Goal: Use online tool/utility: Use online tool/utility

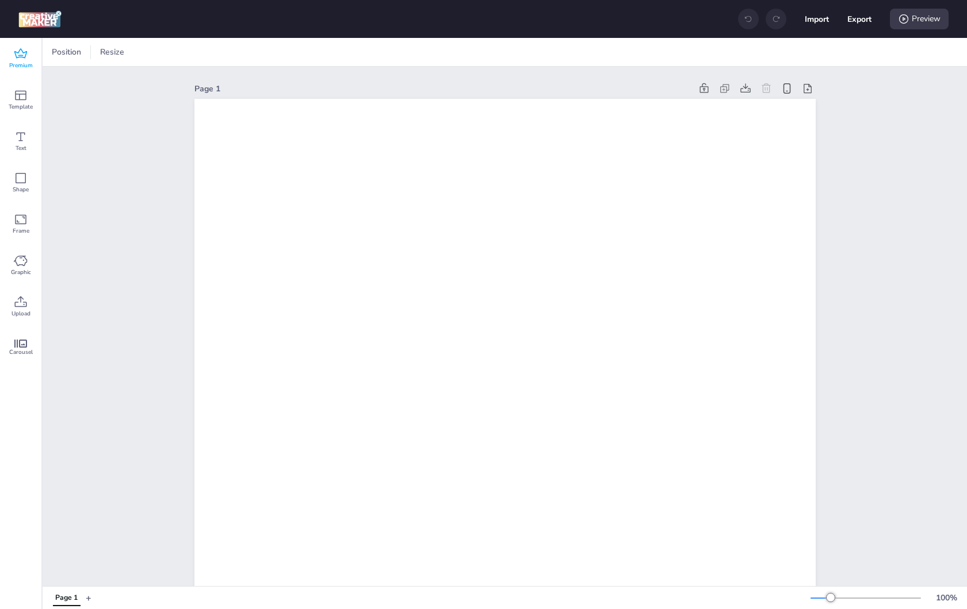
click at [28, 52] on div "Premium" at bounding box center [20, 58] width 41 height 41
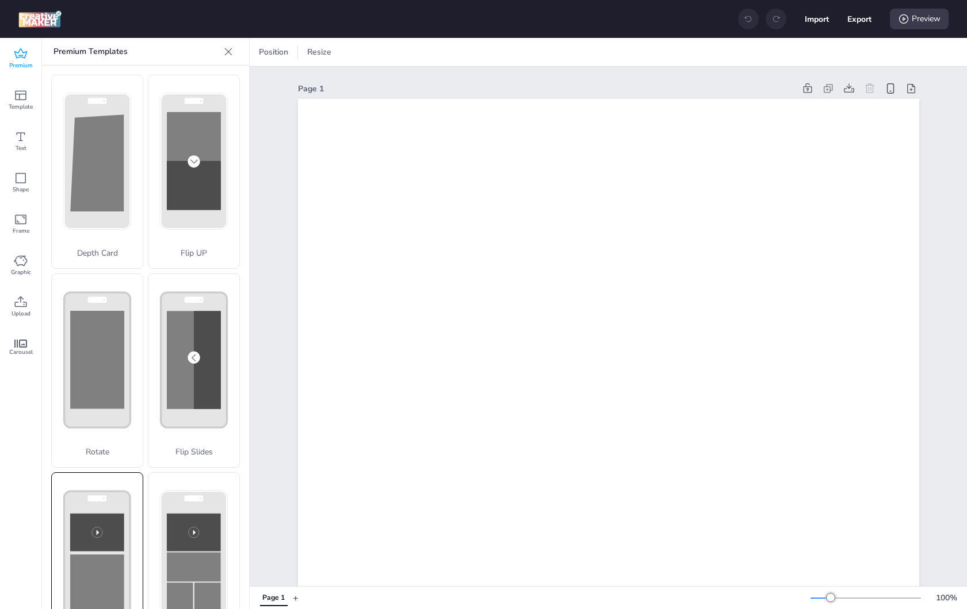
click at [102, 527] on rect at bounding box center [97, 533] width 54 height 38
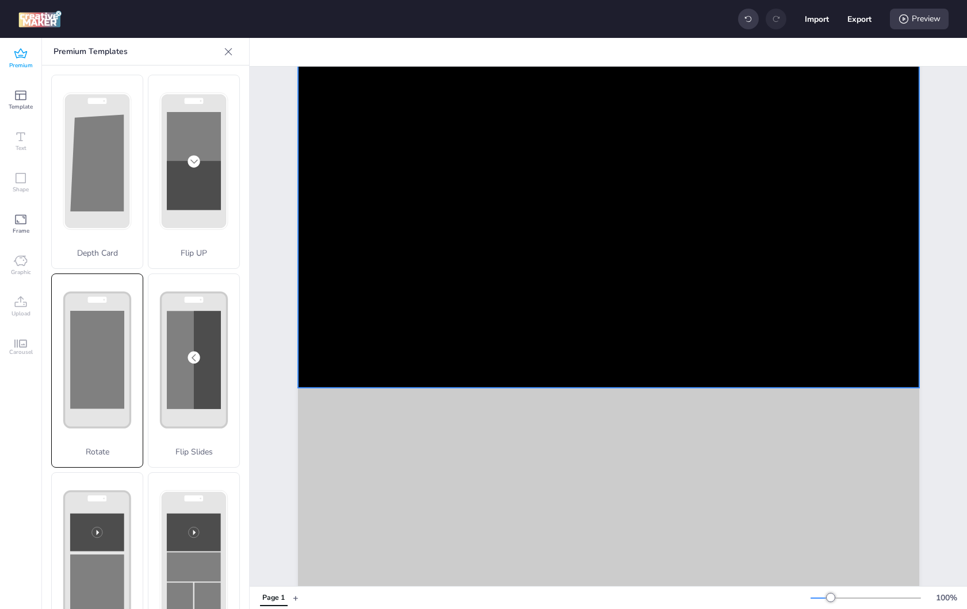
scroll to position [65, 0]
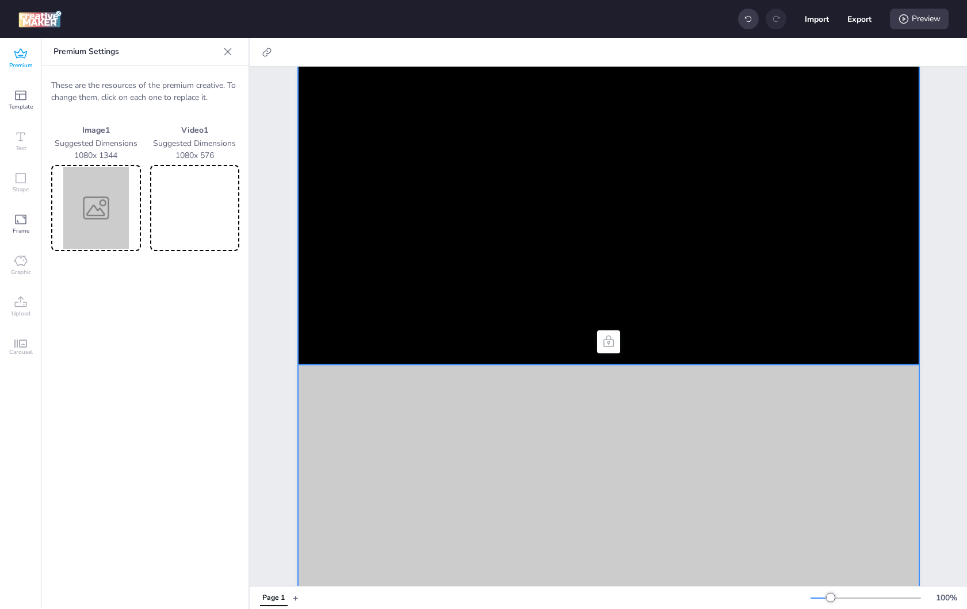
click at [608, 226] on video at bounding box center [608, 199] width 621 height 331
click at [199, 210] on video at bounding box center [194, 208] width 85 height 82
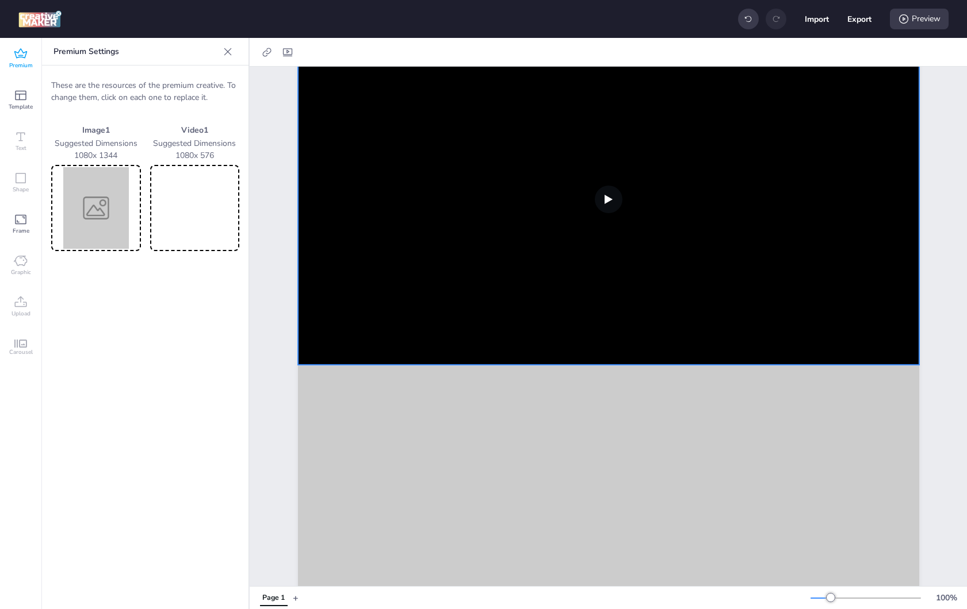
click at [114, 193] on img at bounding box center [95, 208] width 85 height 82
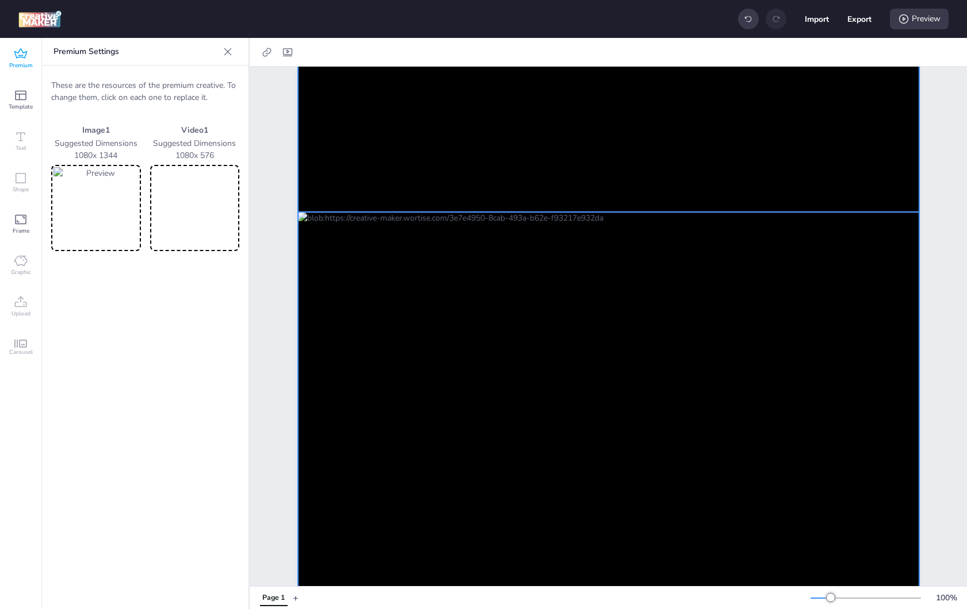
scroll to position [595, 0]
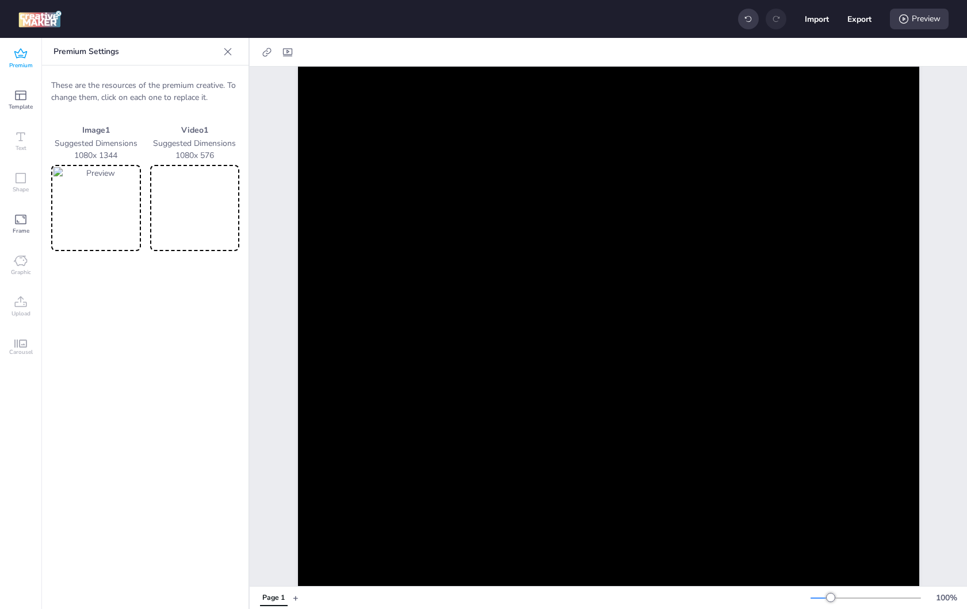
click at [188, 378] on div "Premium Settings These are the resources of the premium creative. To change the…" at bounding box center [145, 324] width 207 height 572
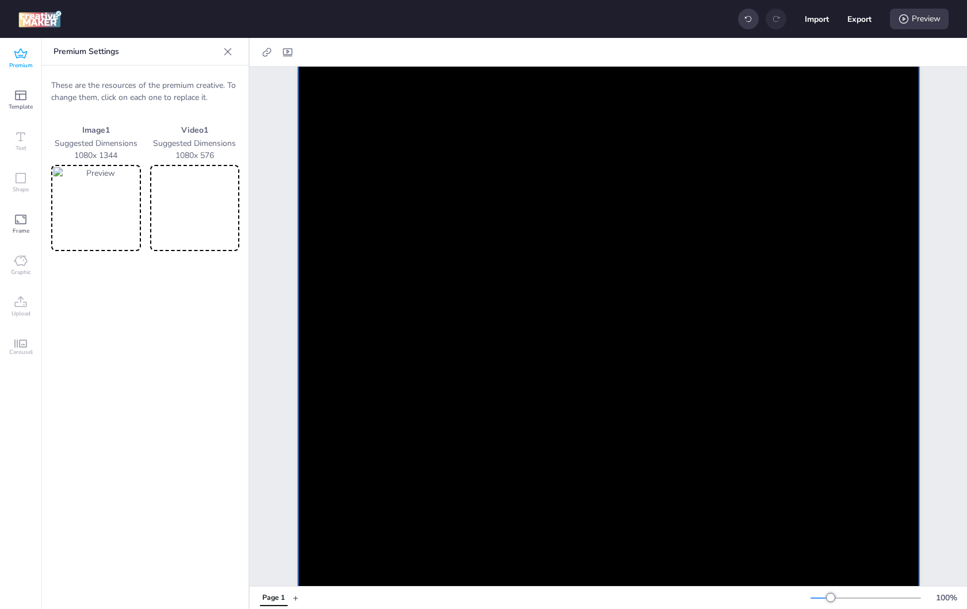
scroll to position [356, 0]
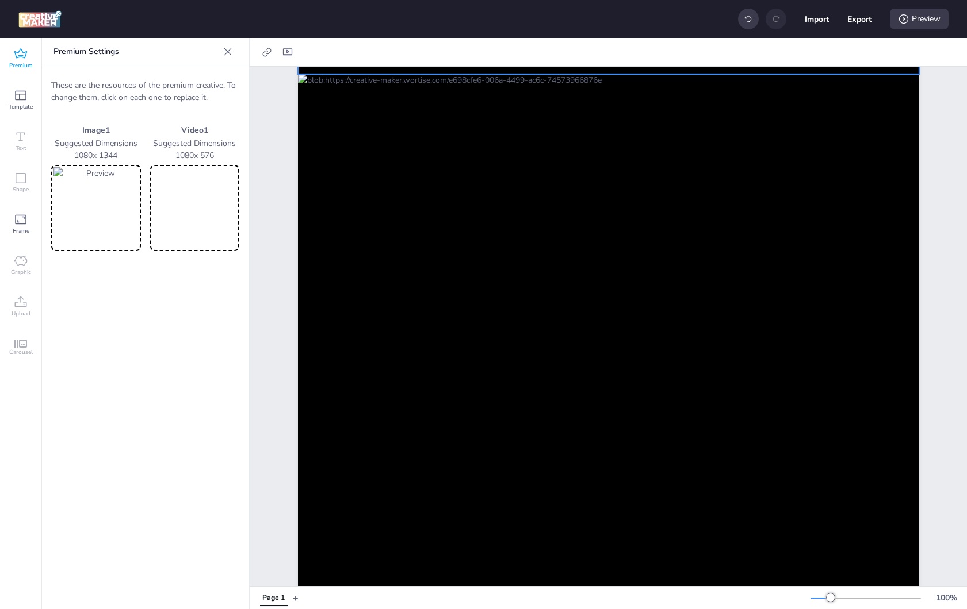
click at [210, 350] on div "Premium Settings These are the resources of the premium creative. To change the…" at bounding box center [145, 324] width 207 height 572
click at [266, 358] on div "Page 1" at bounding box center [608, 286] width 685 height 1150
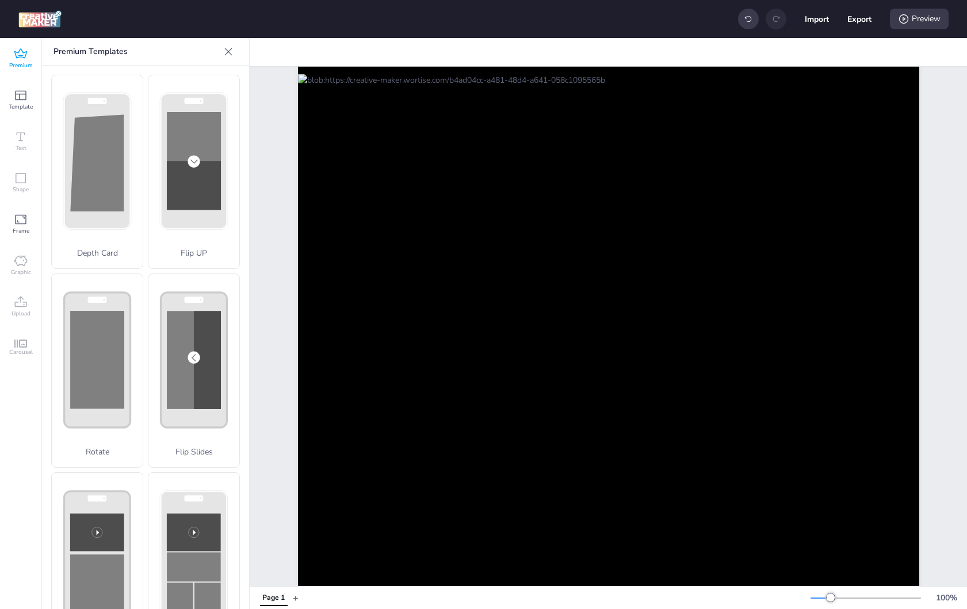
click at [877, 24] on div "Import Export Preview" at bounding box center [843, 19] width 210 height 24
click at [856, 17] on button "Export" at bounding box center [859, 19] width 24 height 24
select select "html"
click at [948, 12] on div "Preview" at bounding box center [918, 19] width 59 height 21
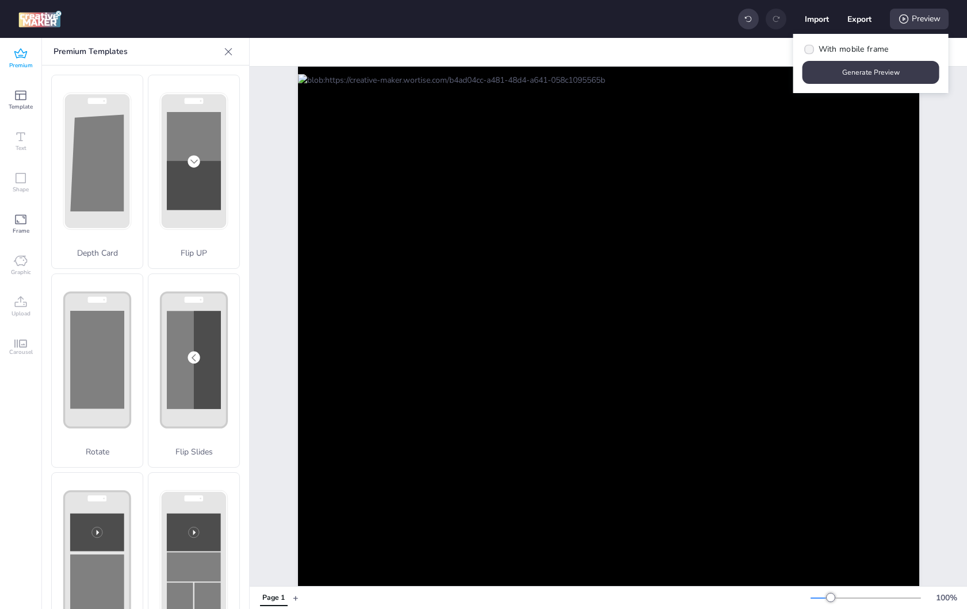
click at [850, 48] on span "With mobile frame" at bounding box center [853, 49] width 70 height 12
click at [811, 50] on input "With mobile frame" at bounding box center [806, 53] width 7 height 7
checkbox input "true"
click at [850, 68] on button "Generate Preview" at bounding box center [870, 73] width 133 height 22
click at [826, 601] on div at bounding box center [865, 598] width 110 height 9
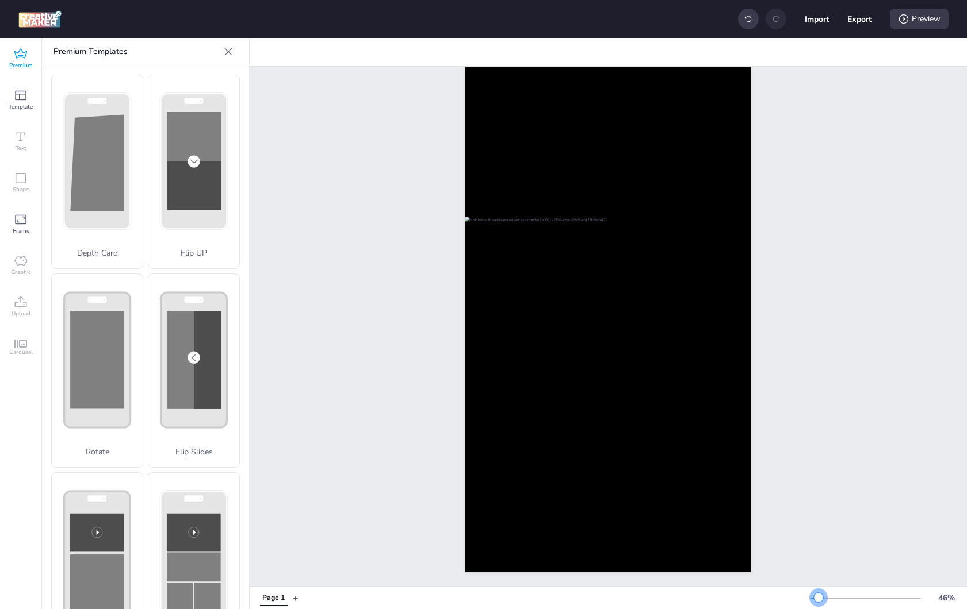
scroll to position [0, 0]
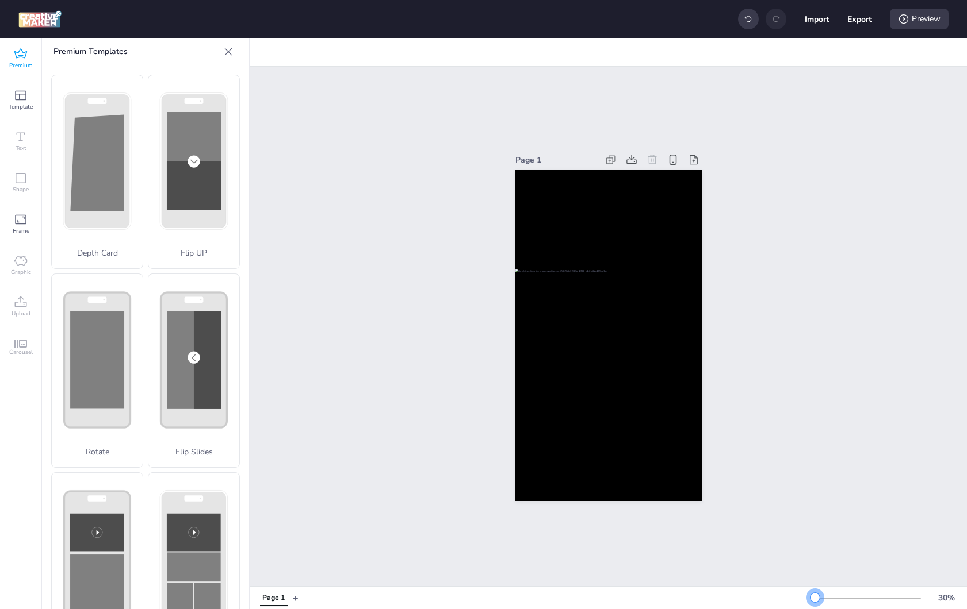
drag, startPoint x: 824, startPoint y: 600, endPoint x: 815, endPoint y: 601, distance: 9.8
click at [815, 601] on div at bounding box center [814, 597] width 9 height 9
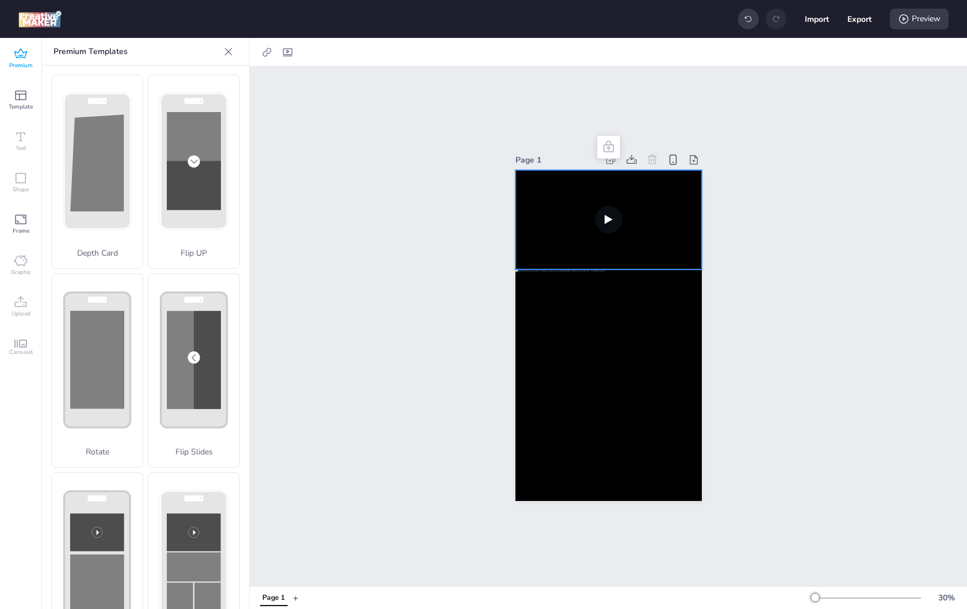
click at [576, 218] on video at bounding box center [608, 219] width 186 height 99
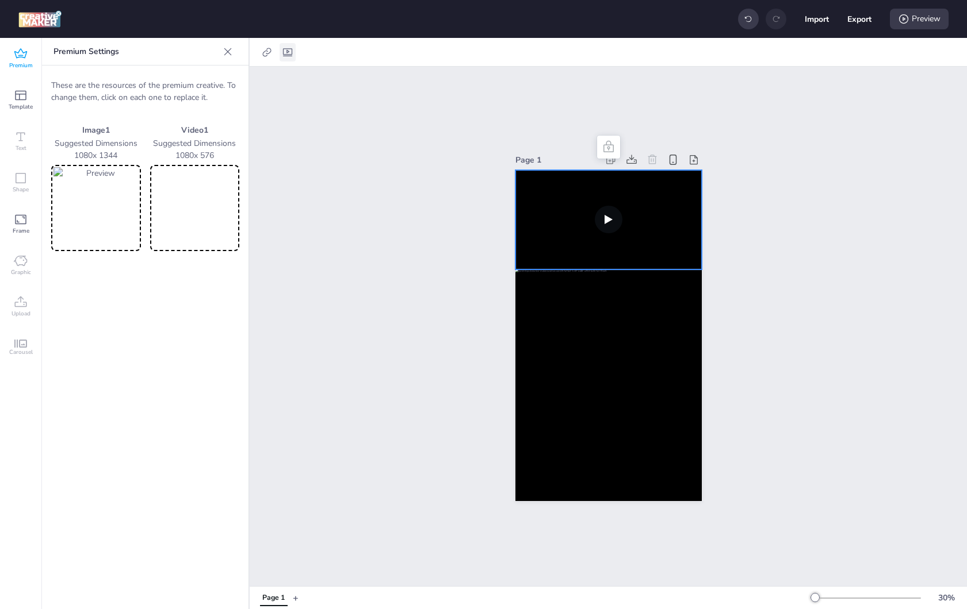
click at [284, 53] on icon at bounding box center [287, 52] width 9 height 8
select select "contain"
click at [198, 90] on label "Controls" at bounding box center [203, 100] width 53 height 20
click at [188, 101] on input "Controls" at bounding box center [184, 104] width 7 height 7
checkbox input "true"
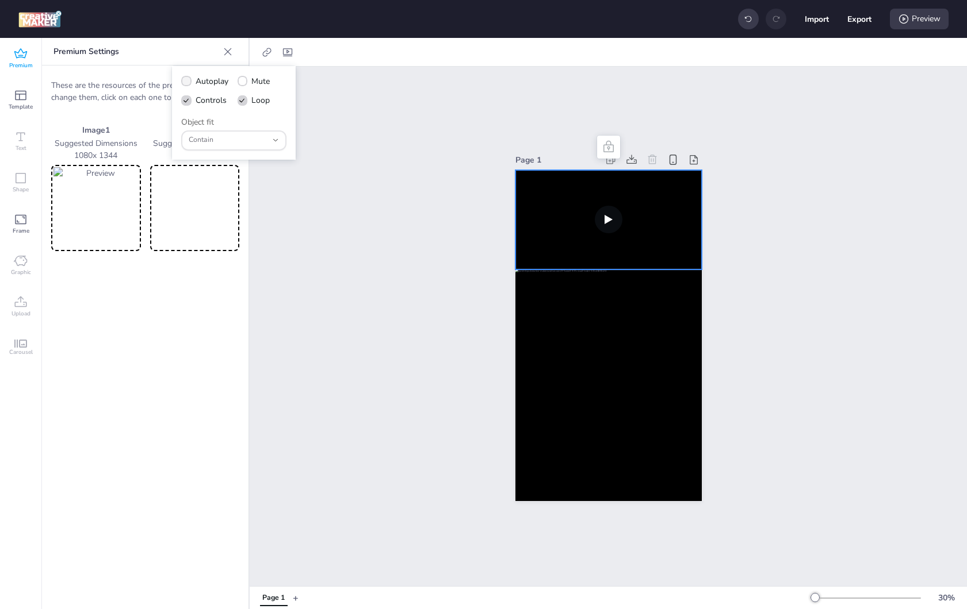
click at [201, 82] on span "Autoplay" at bounding box center [211, 81] width 33 height 12
click at [188, 82] on input "Autoplay" at bounding box center [184, 85] width 7 height 7
checkbox input "true"
click at [250, 82] on label "Mute" at bounding box center [253, 81] width 41 height 20
click at [244, 82] on input "Mute" at bounding box center [240, 85] width 7 height 7
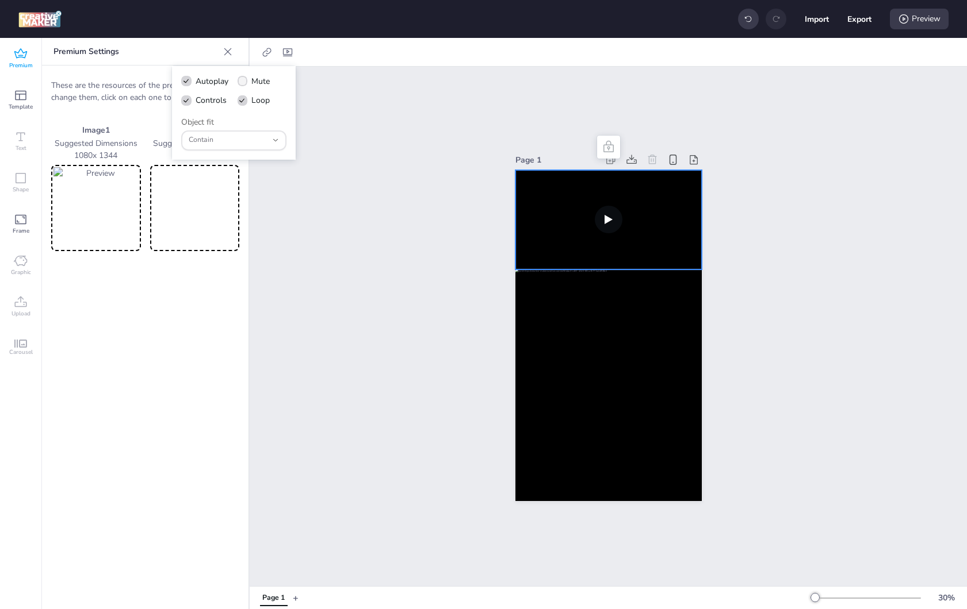
checkbox input "true"
click at [919, 24] on div "Preview" at bounding box center [918, 19] width 59 height 21
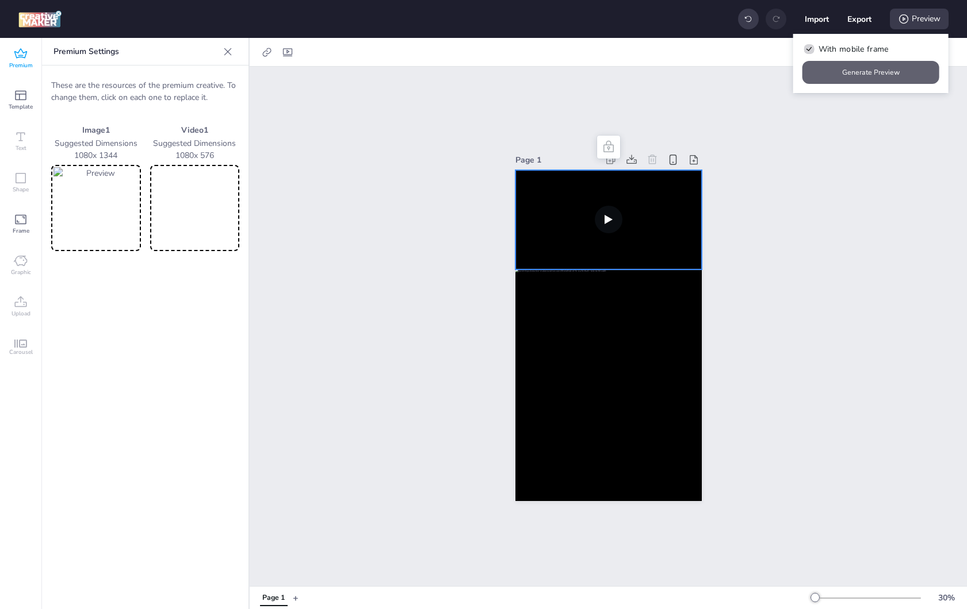
click at [888, 75] on button "Generate Preview" at bounding box center [870, 72] width 137 height 23
